Goal: Transaction & Acquisition: Subscribe to service/newsletter

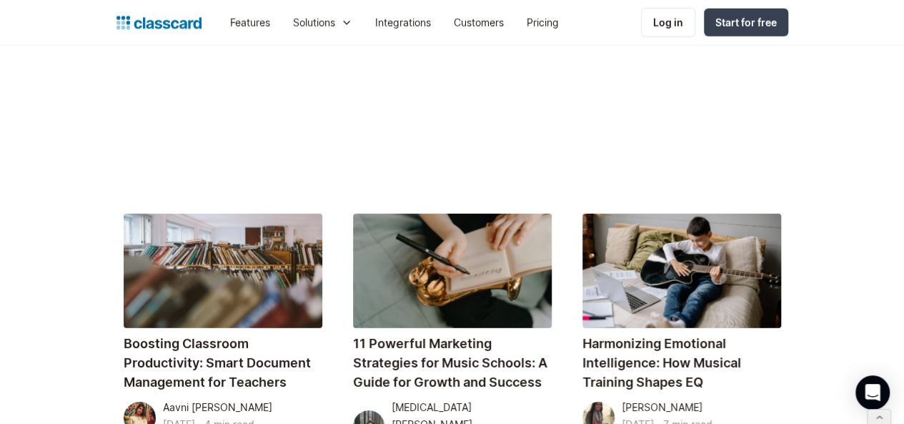
scroll to position [3380, 0]
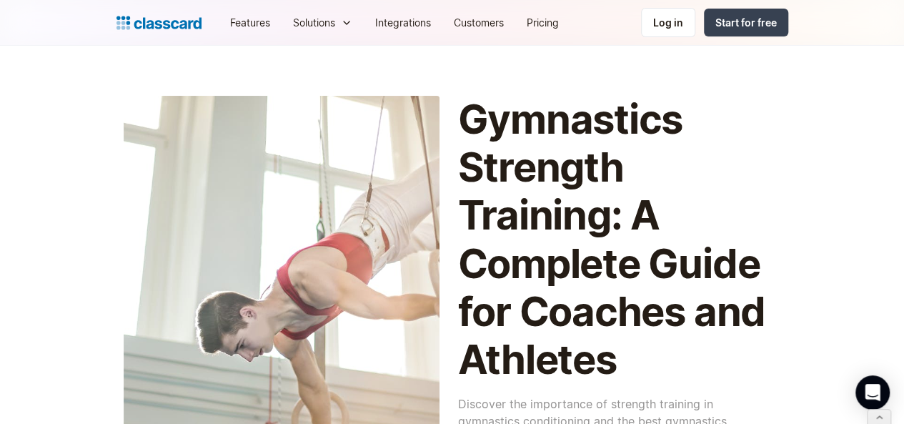
scroll to position [3109, 0]
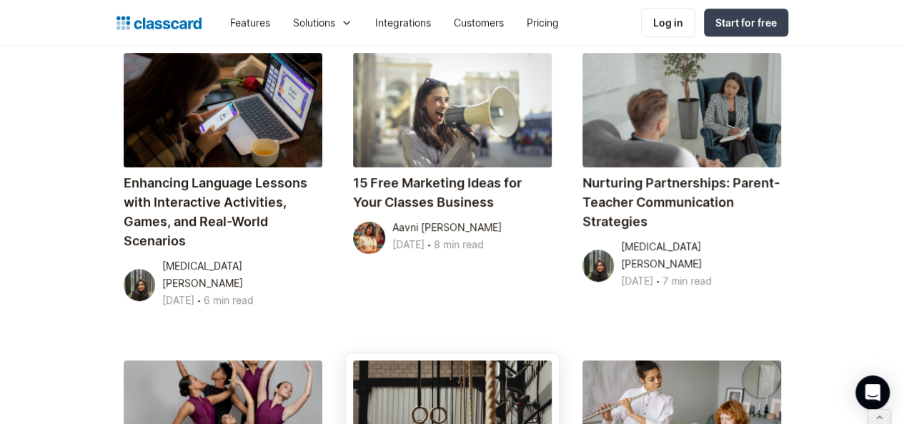
click at [443, 360] on div at bounding box center [452, 417] width 199 height 114
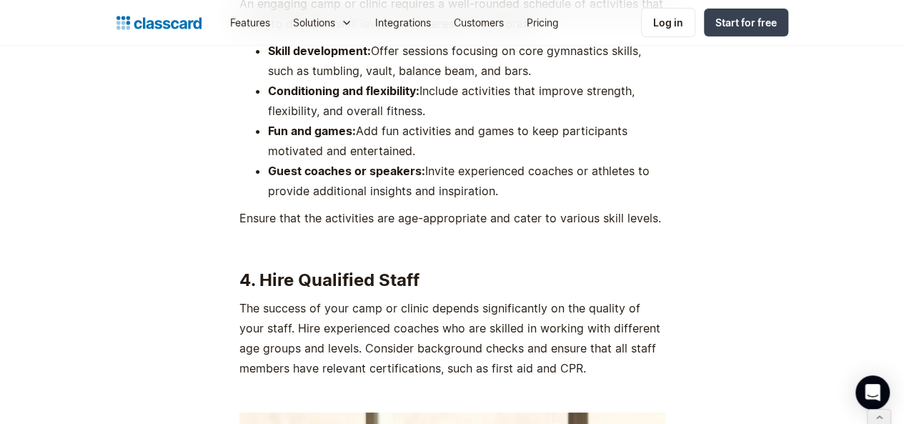
scroll to position [2464, 0]
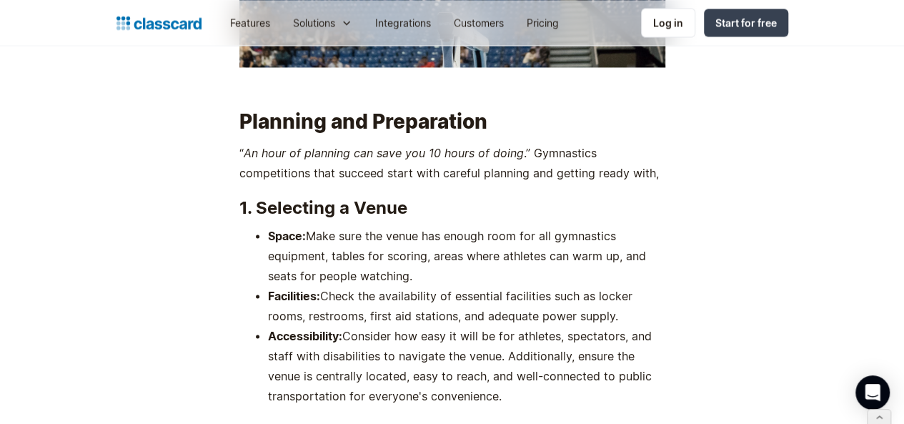
scroll to position [1227, 0]
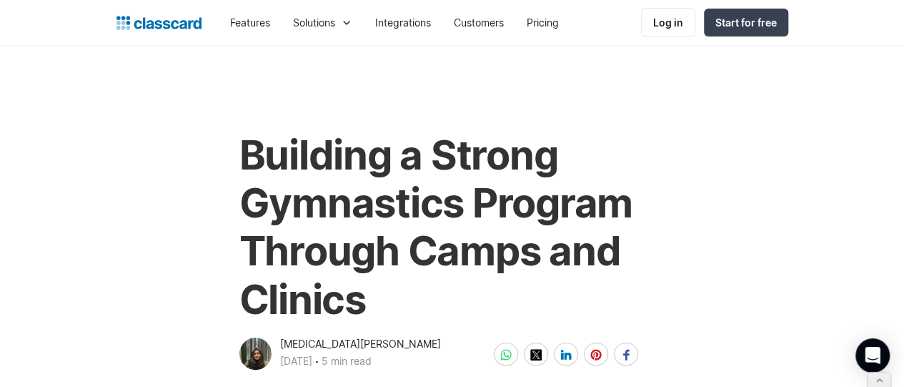
scroll to position [73, 0]
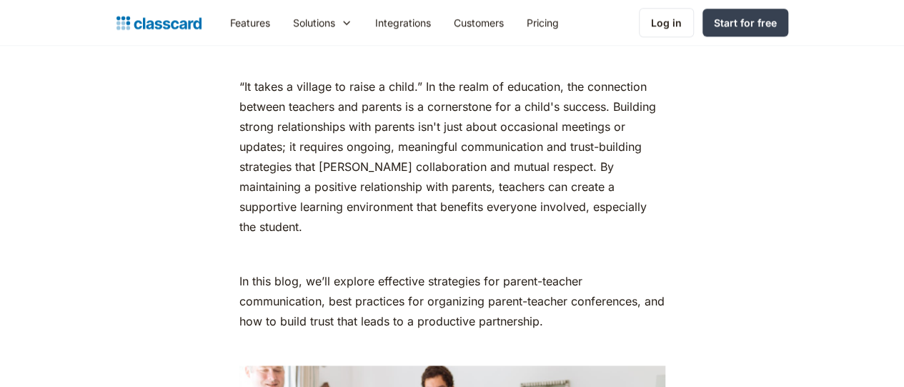
scroll to position [746, 0]
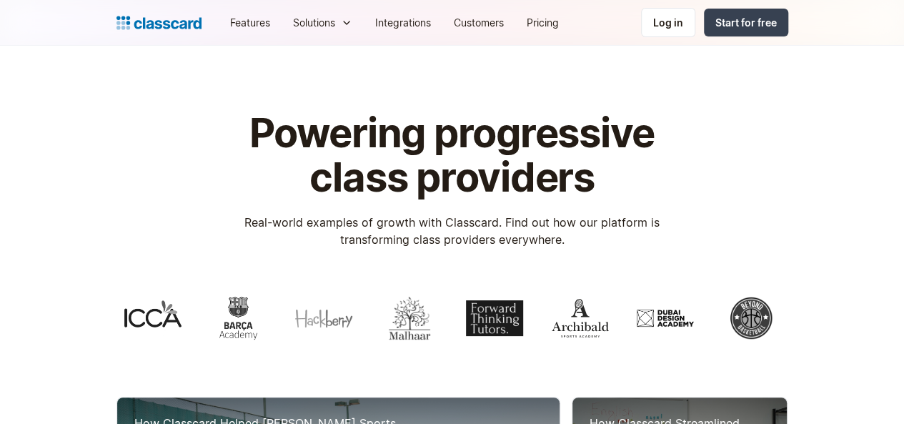
scroll to position [944, 0]
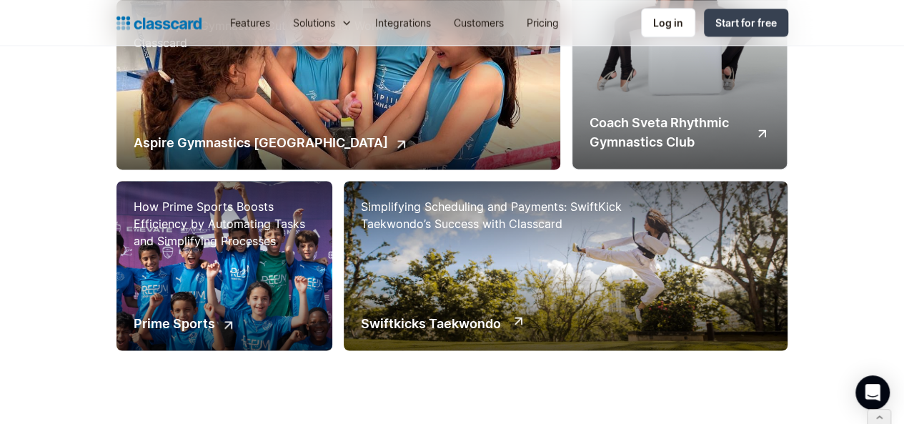
click at [163, 304] on div "How Prime Sports Boosts Efficiency by Automating Tasks and Simplifying Processe…" at bounding box center [224, 265] width 217 height 169
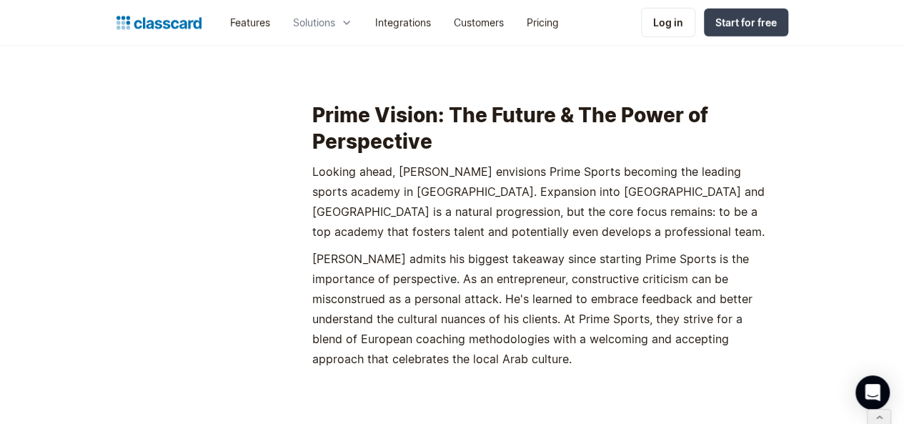
scroll to position [1998, 0]
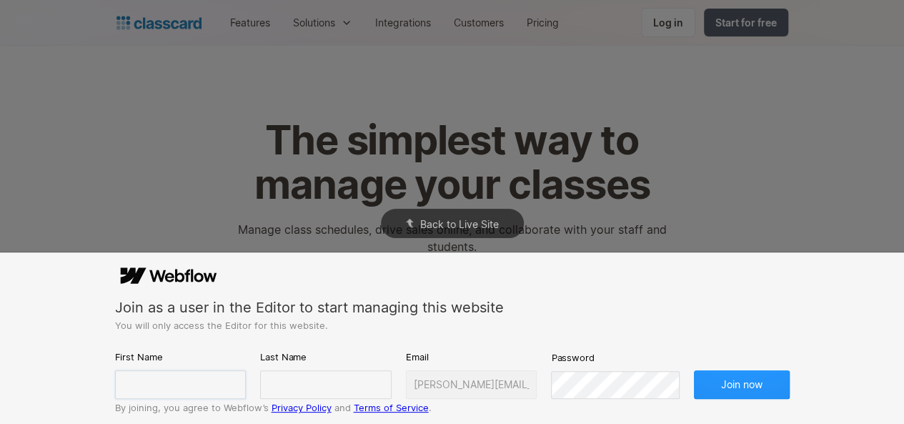
click at [191, 378] on input "text" at bounding box center [181, 384] width 132 height 29
type input "[PERSON_NAME]"
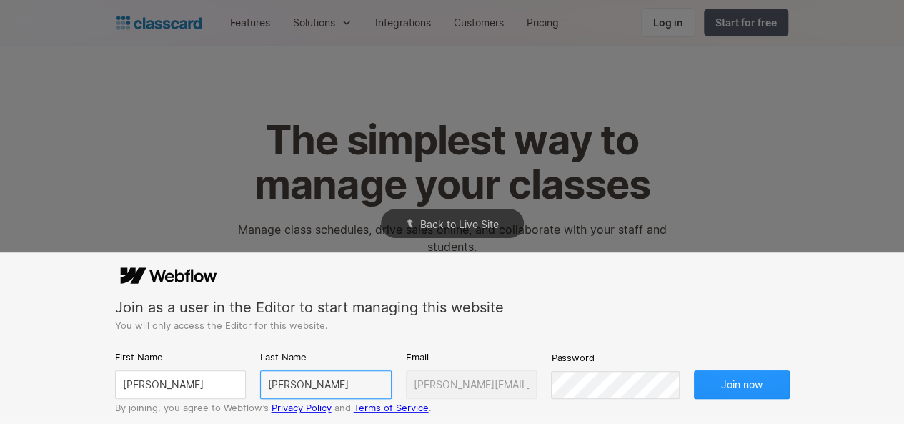
type input "[PERSON_NAME]"
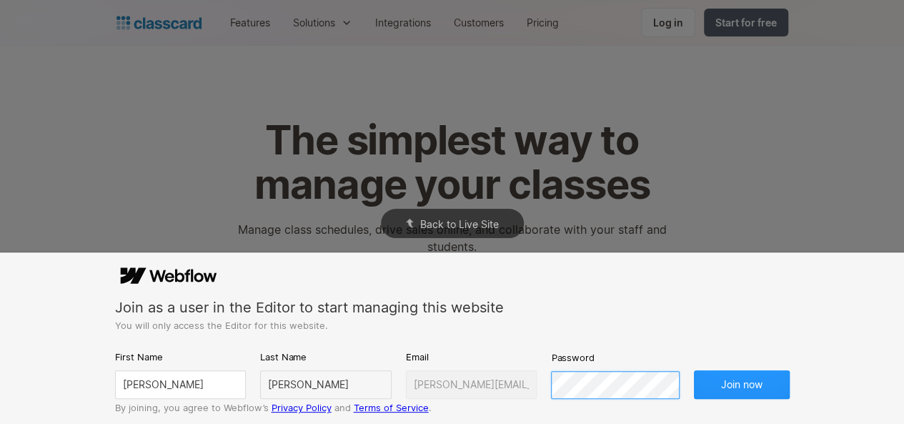
click at [694, 370] on button "Join now" at bounding box center [742, 384] width 96 height 29
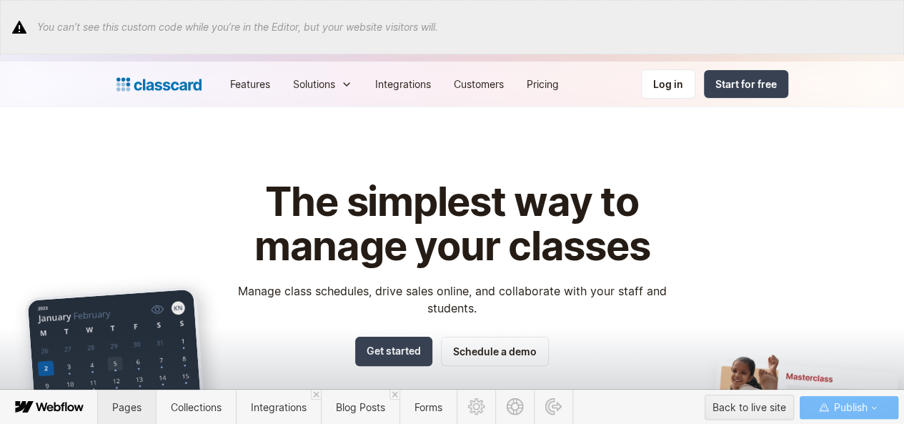
click at [122, 403] on span "Pages" at bounding box center [126, 407] width 29 height 12
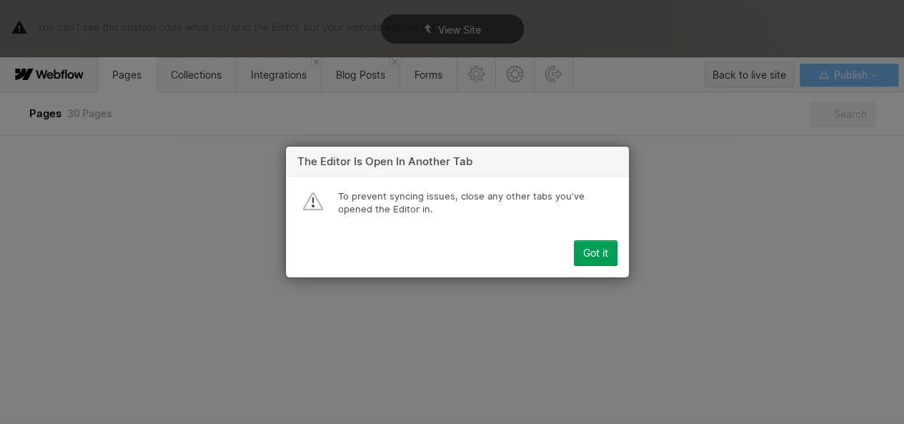
click at [602, 246] on button "Got it" at bounding box center [596, 253] width 44 height 26
